Goal: Transaction & Acquisition: Purchase product/service

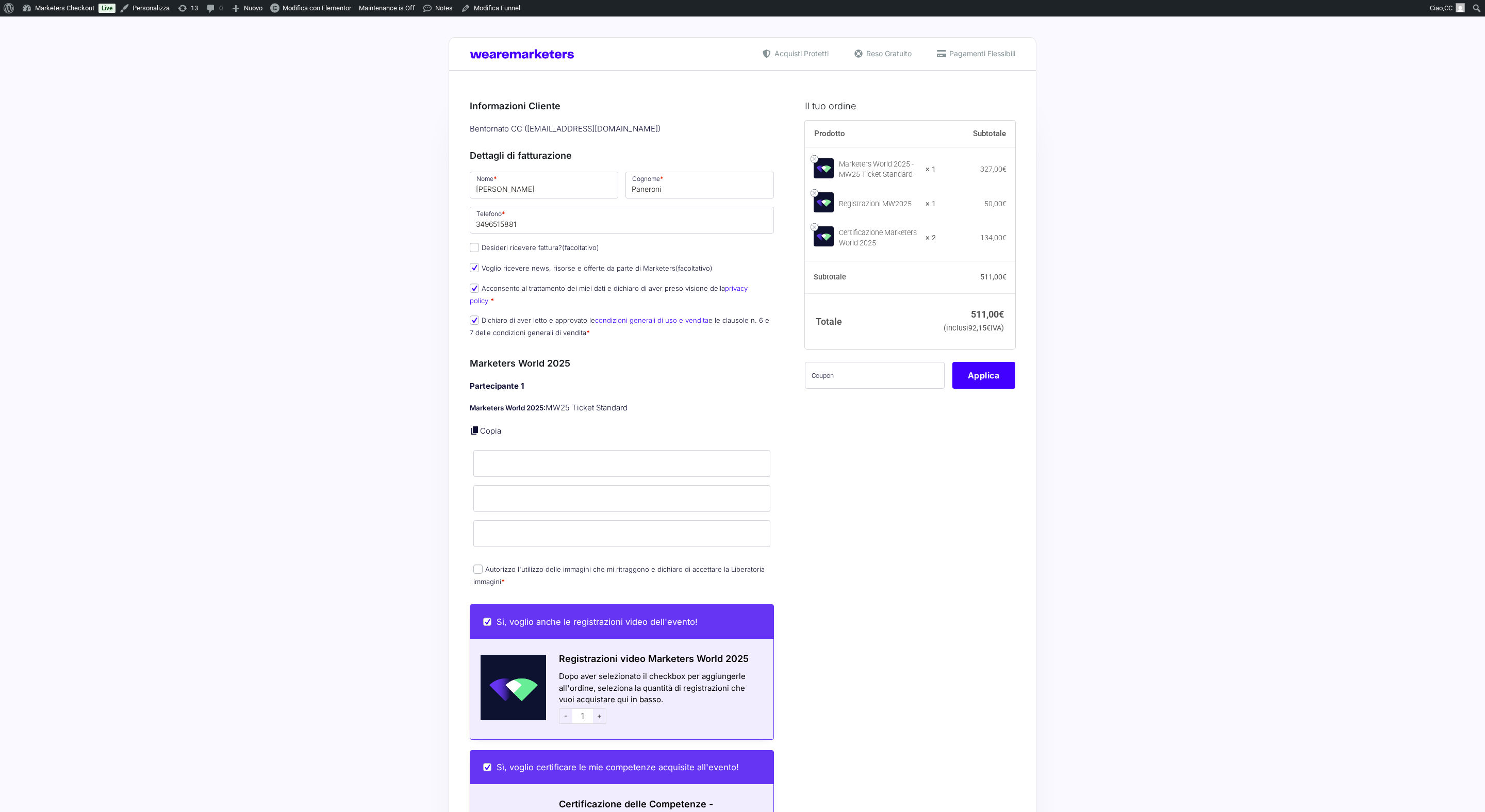
scroll to position [505, 0]
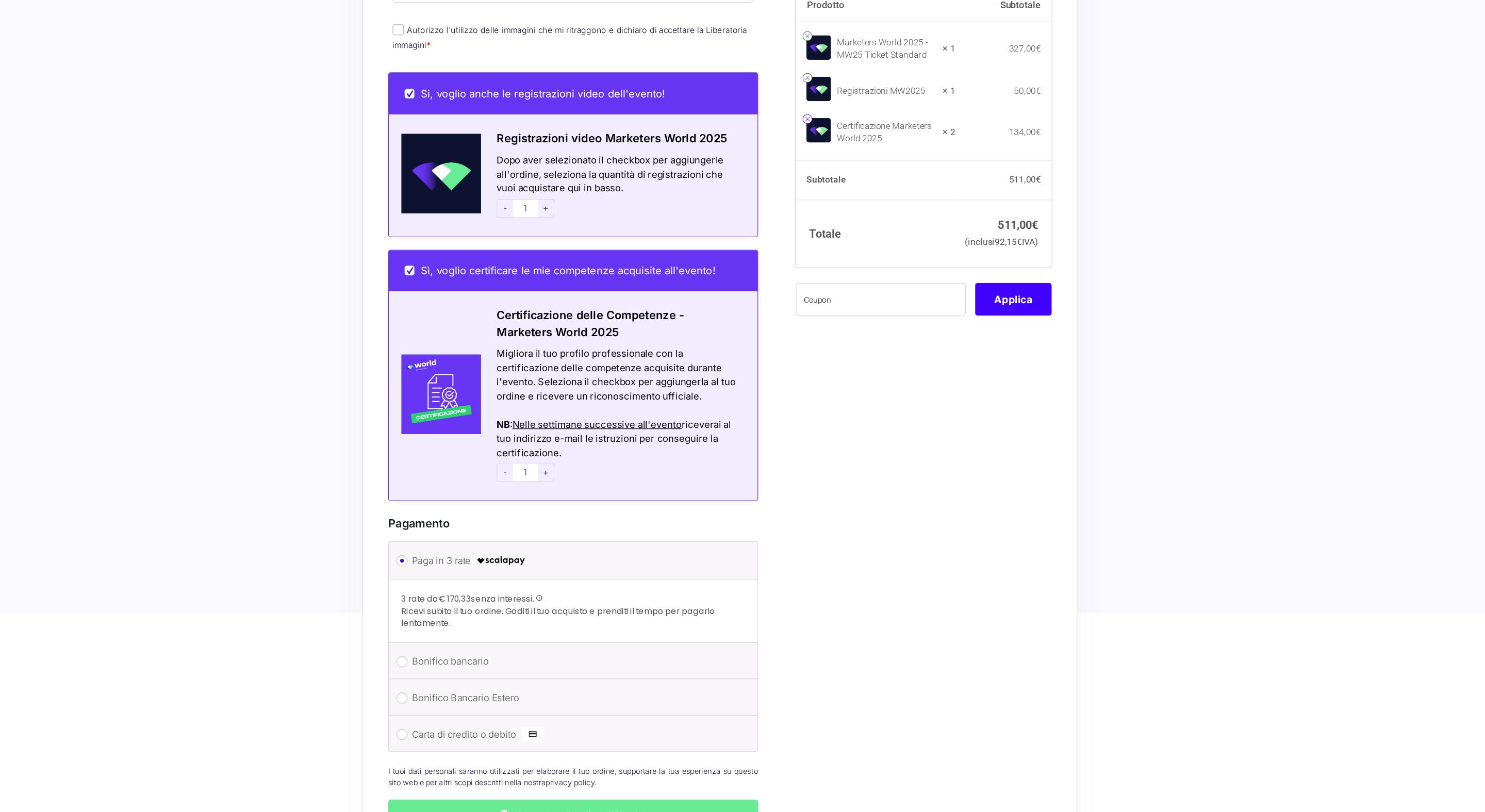
click at [816, 142] on link at bounding box center [814, 138] width 7 height 7
checkbox input "false"
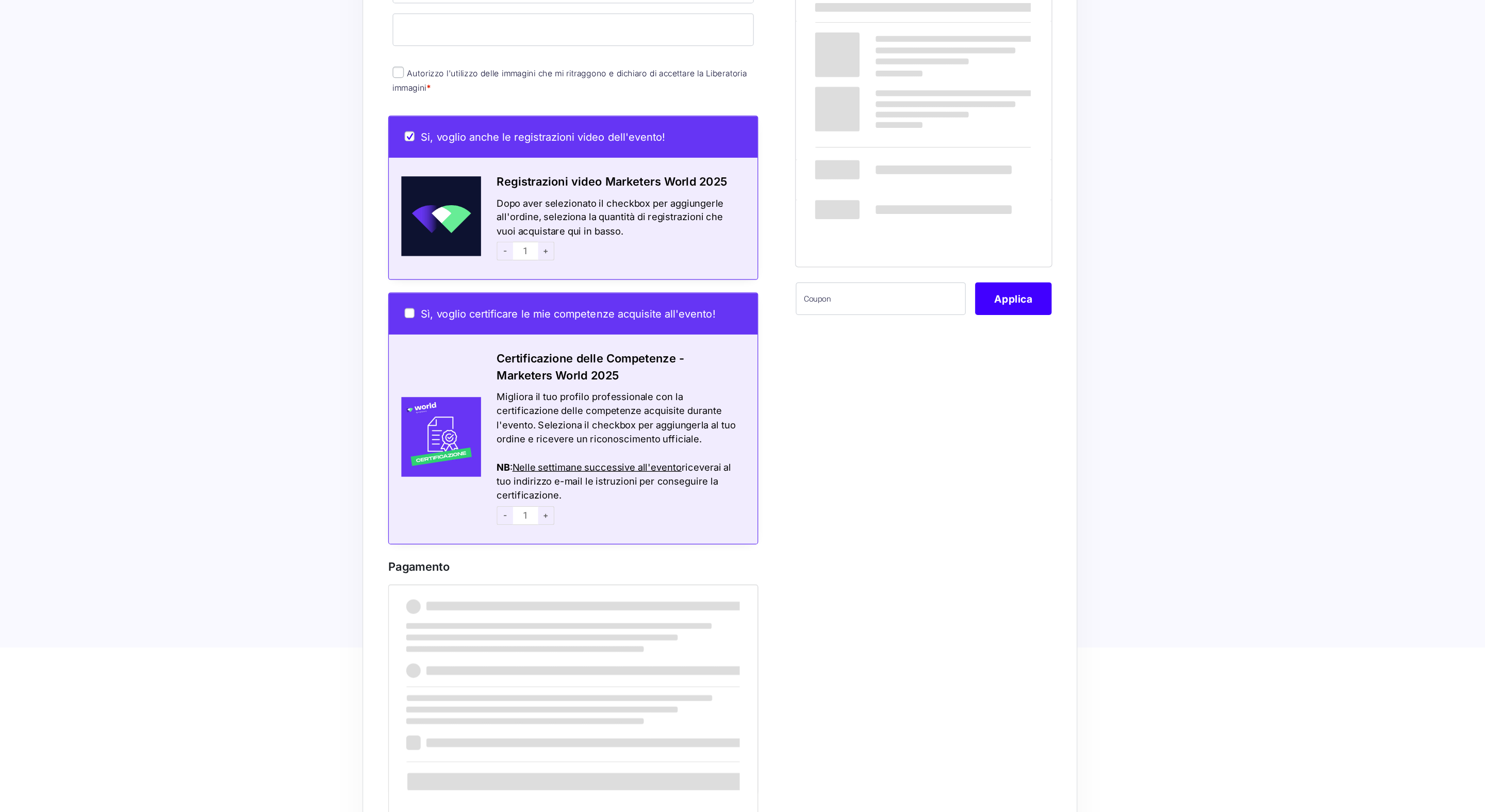
scroll to position [505, 0]
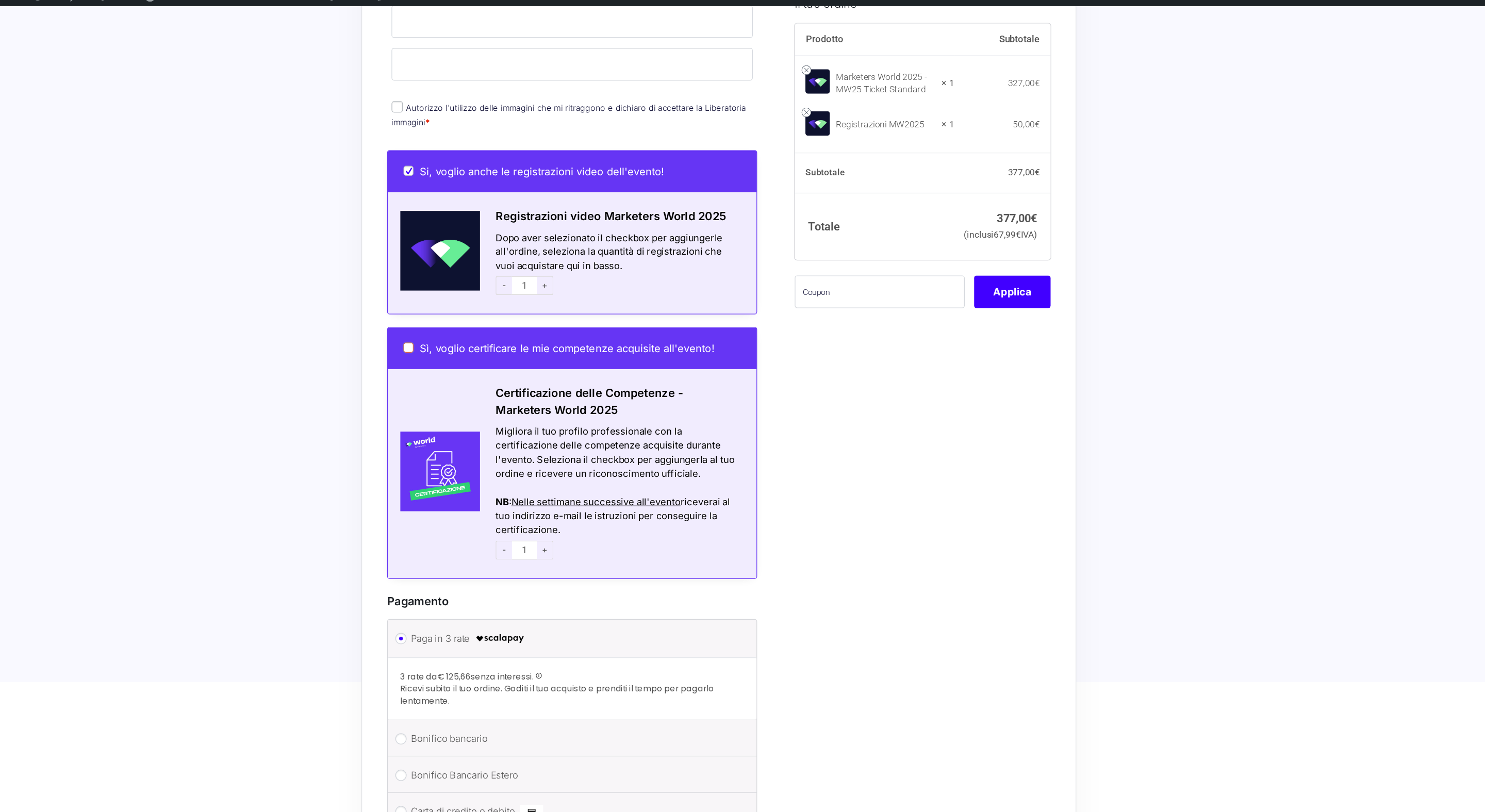
click at [487, 293] on input "Sì, voglio certificare le mie competenze acquisite all'evento!" at bounding box center [487, 297] width 8 height 8
checkbox input "true"
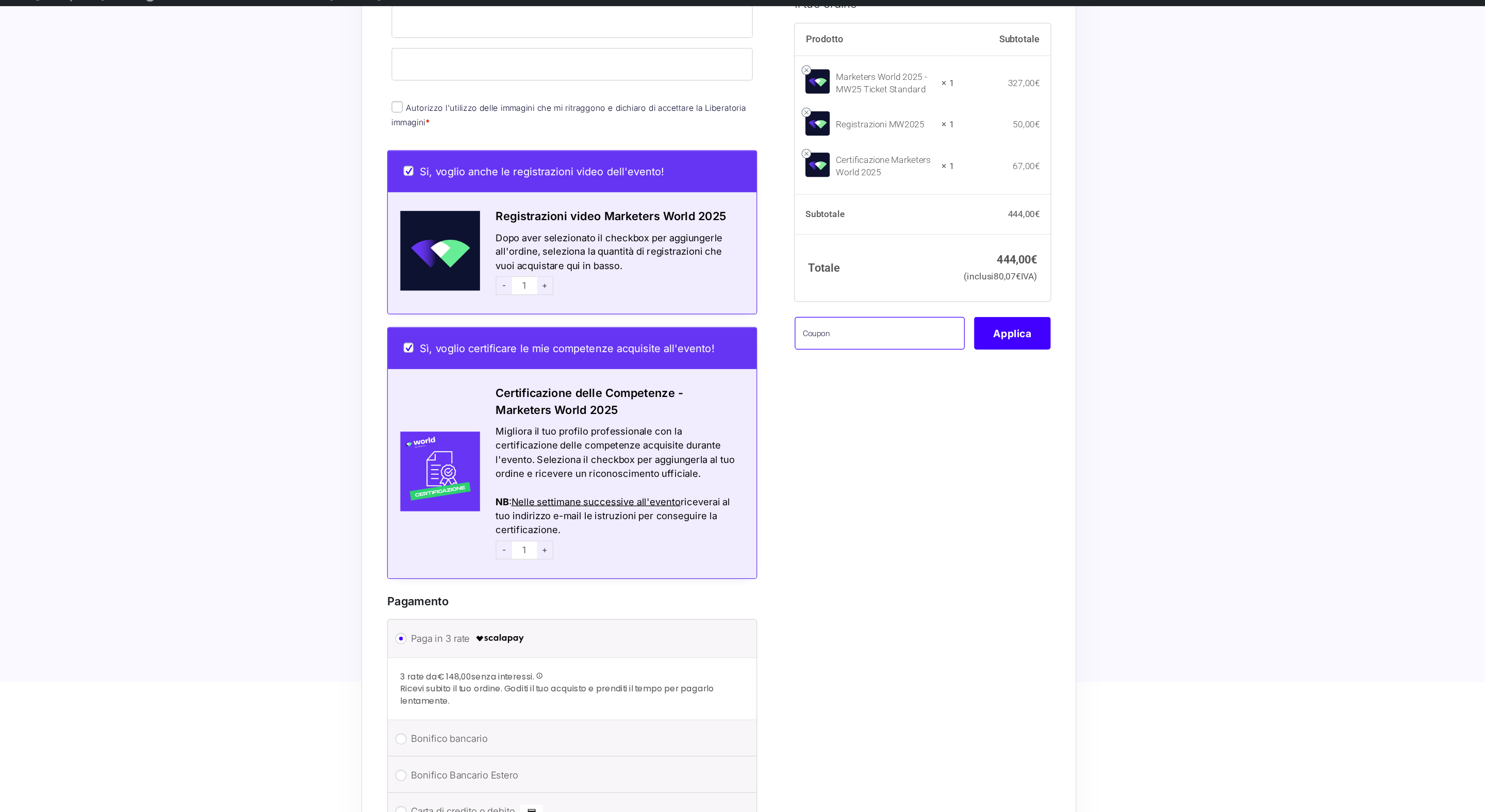
click at [892, 299] on input "text" at bounding box center [875, 285] width 140 height 27
paste input "MW25F"
type input "MW25F"
click at [985, 299] on button "Applica" at bounding box center [983, 285] width 63 height 27
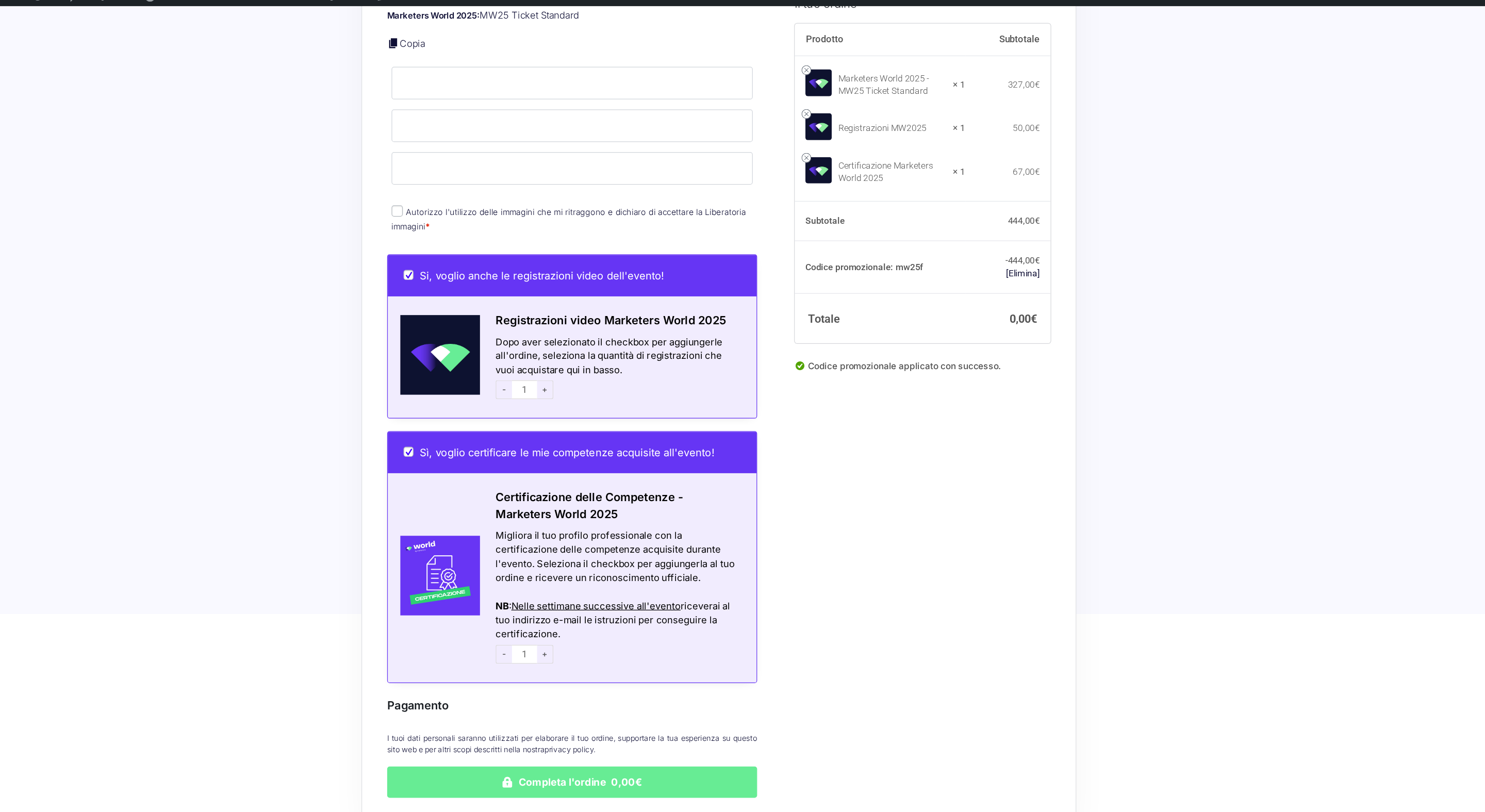
scroll to position [409, 0]
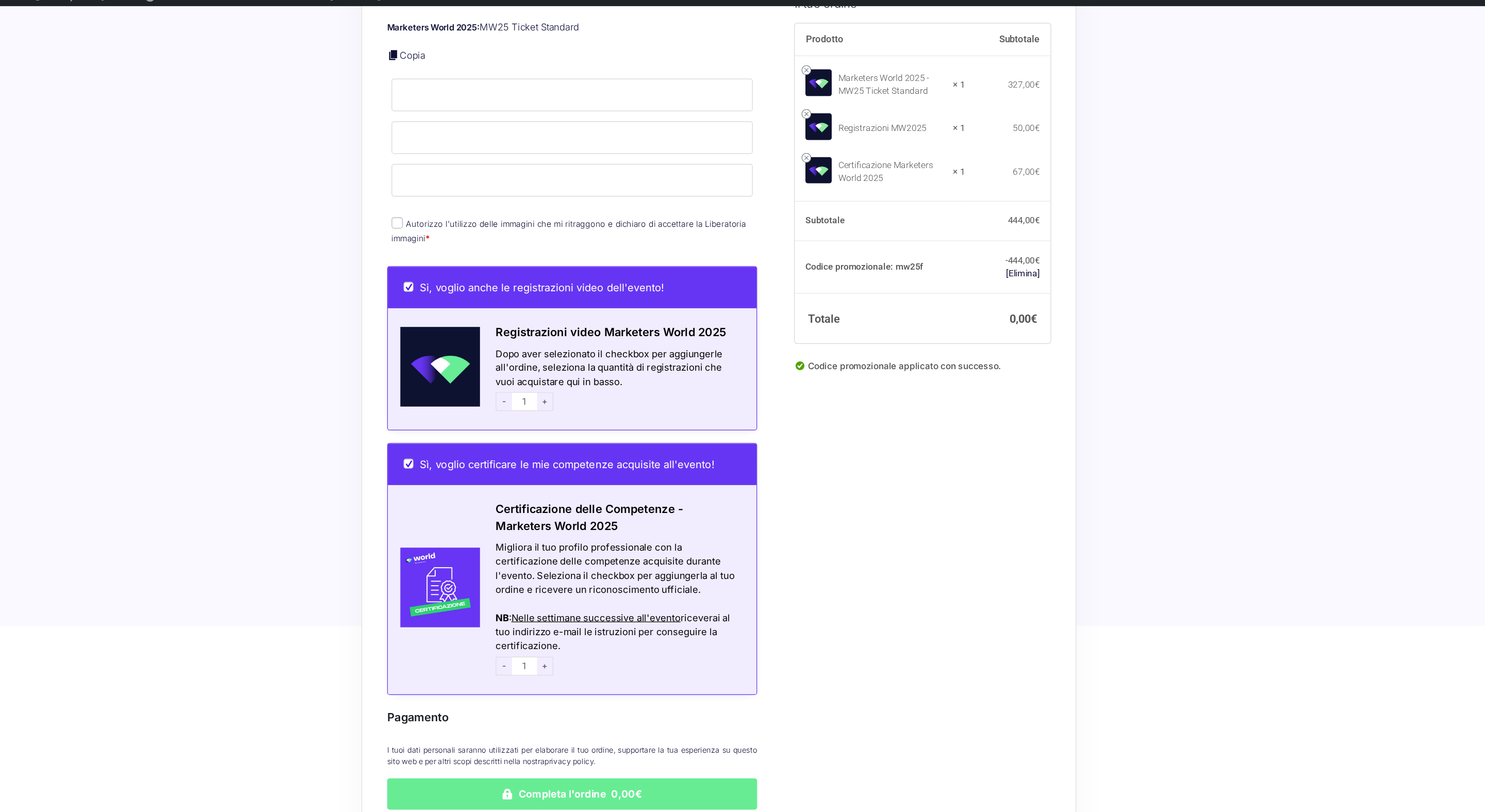
click at [904, 227] on th "Codice promozionale: mw25f" at bounding box center [875, 231] width 140 height 43
copy th "mw25f"
